Goal: Find specific page/section: Find specific page/section

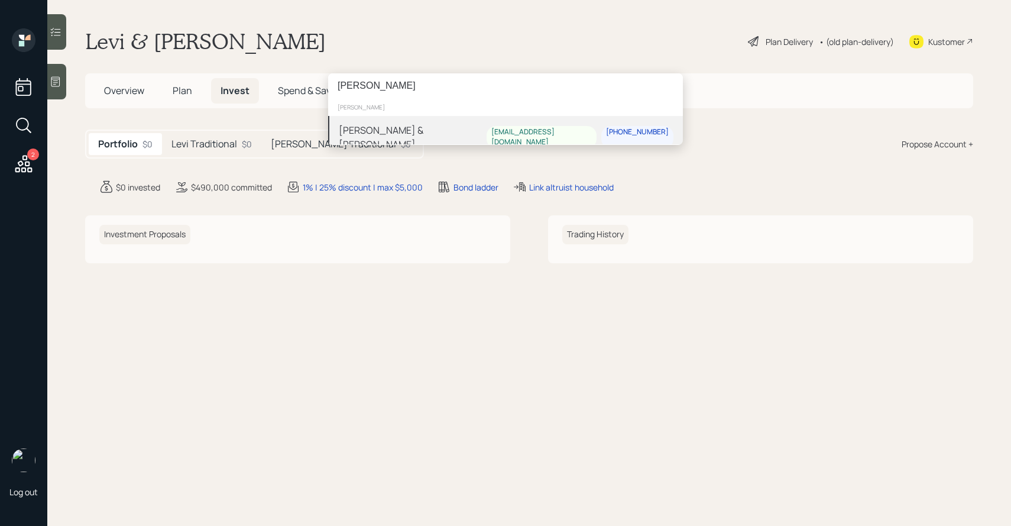
type input "[PERSON_NAME]"
click at [491, 131] on div "[PERSON_NAME] & [PERSON_NAME] [EMAIL_ADDRESS][DOMAIN_NAME] [PHONE_NUMBER]" at bounding box center [505, 137] width 355 height 43
